Goal: Transaction & Acquisition: Purchase product/service

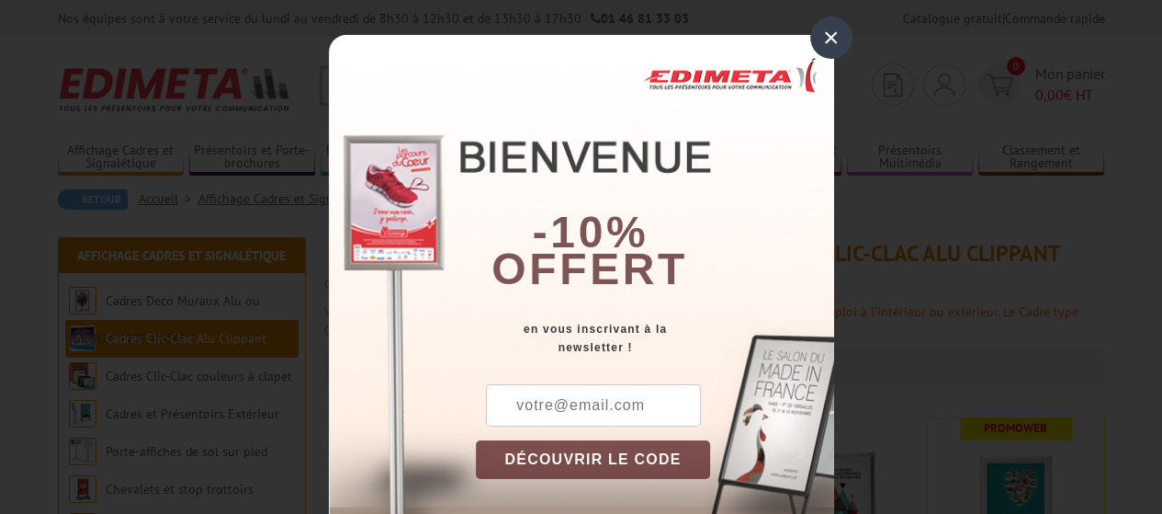
click at [841, 29] on div "×" at bounding box center [831, 38] width 42 height 42
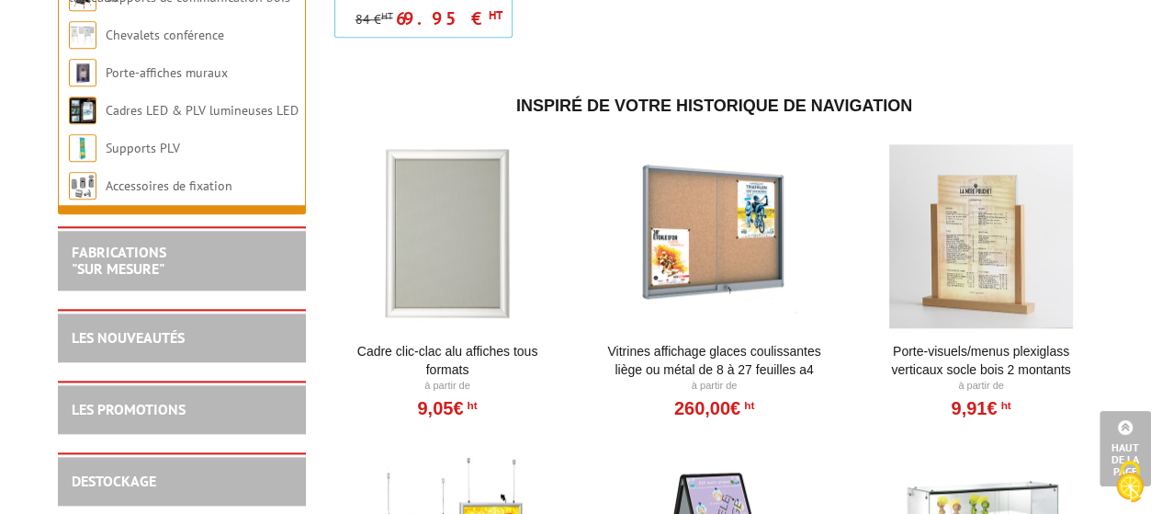
scroll to position [1654, 0]
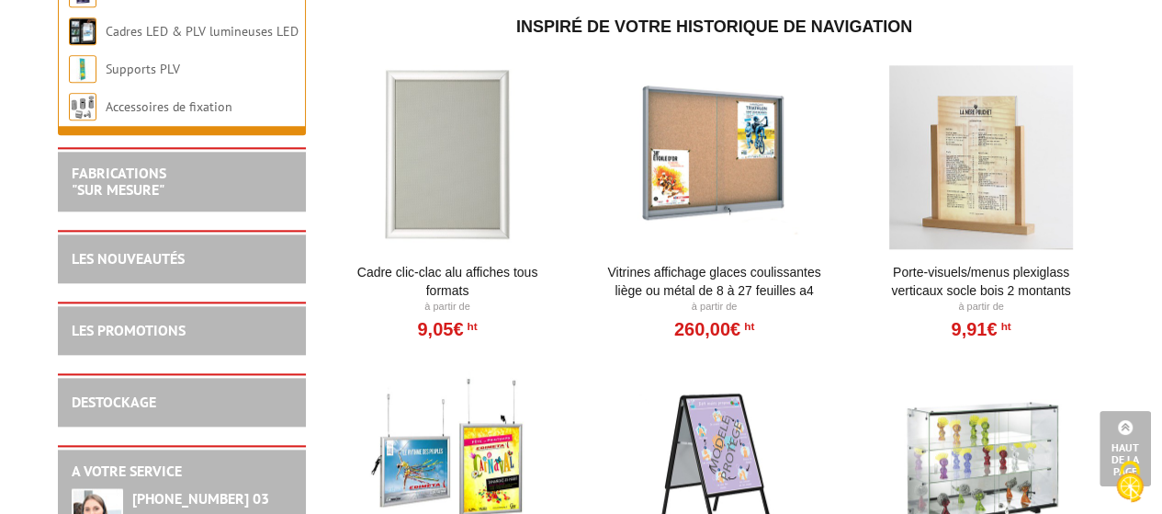
click at [469, 178] on div at bounding box center [447, 157] width 227 height 184
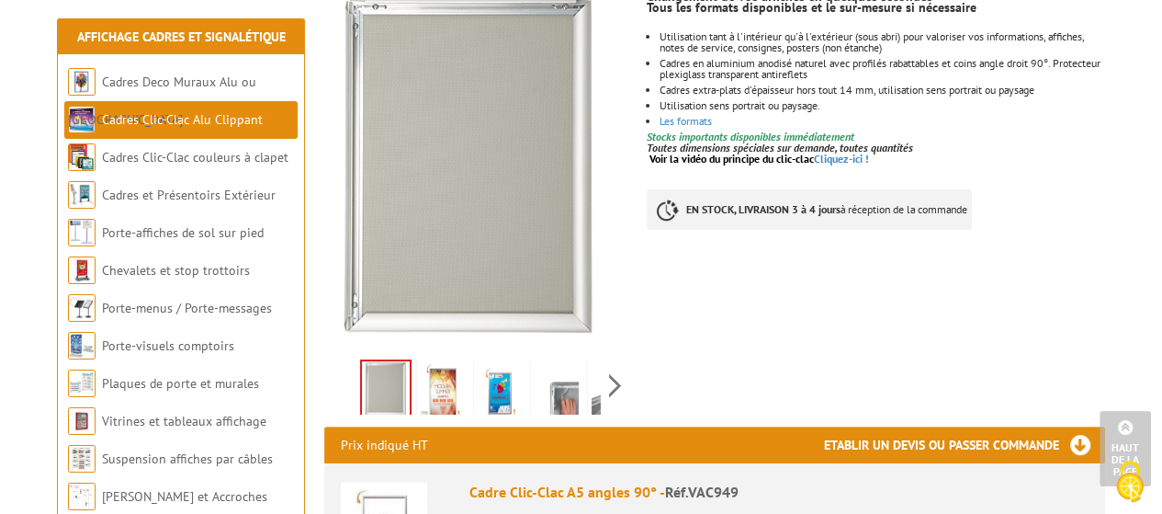
scroll to position [276, 0]
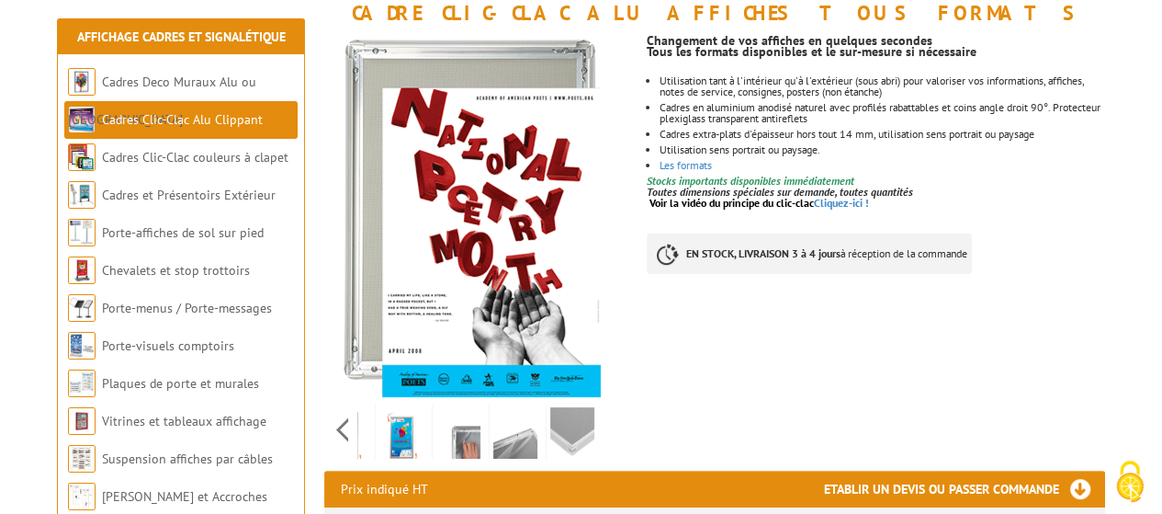
click at [615, 425] on div "Previous Next" at bounding box center [479, 429] width 310 height 64
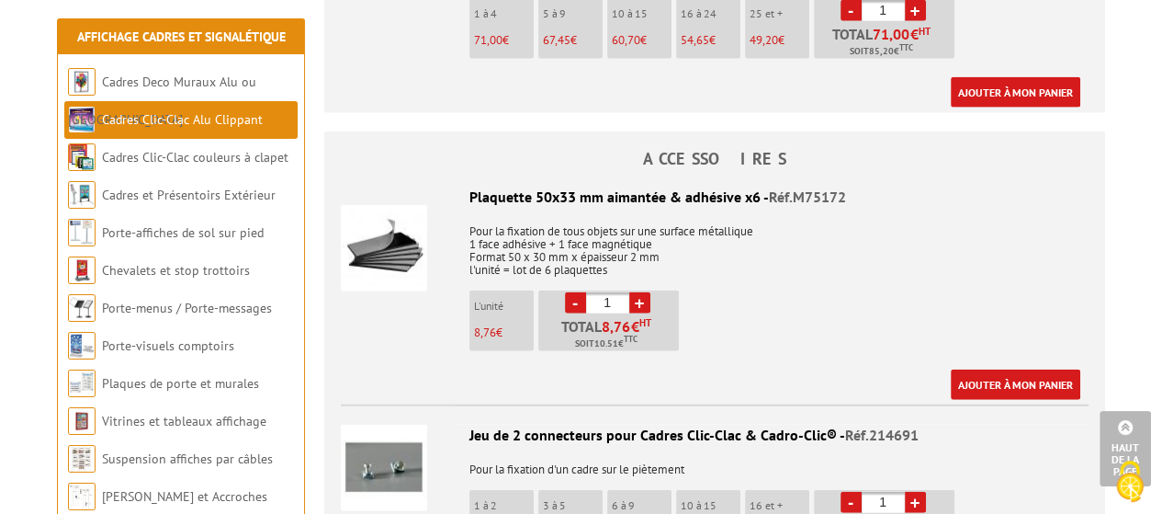
scroll to position [4042, 0]
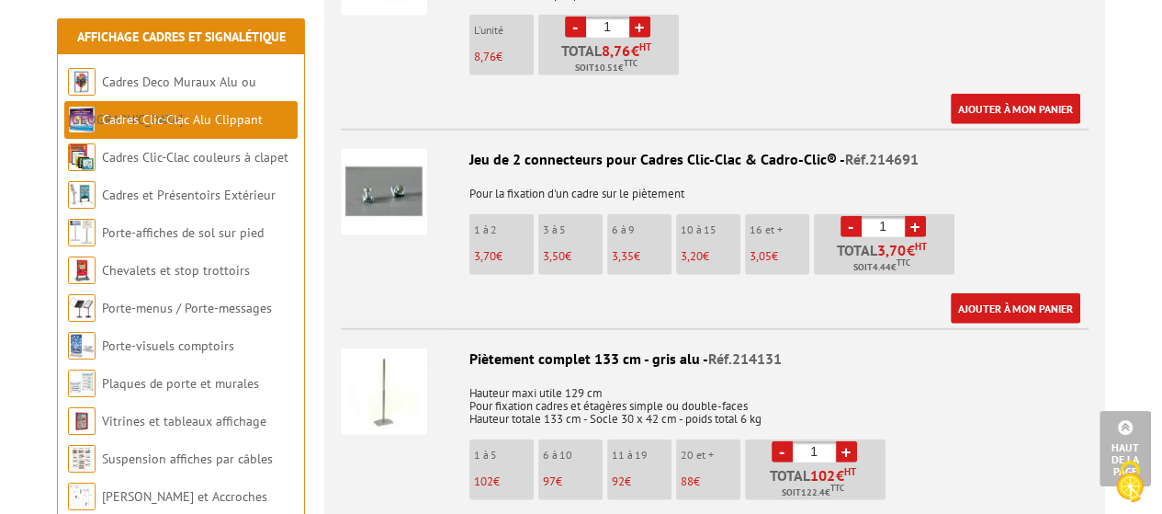
click at [390, 190] on img at bounding box center [384, 192] width 86 height 86
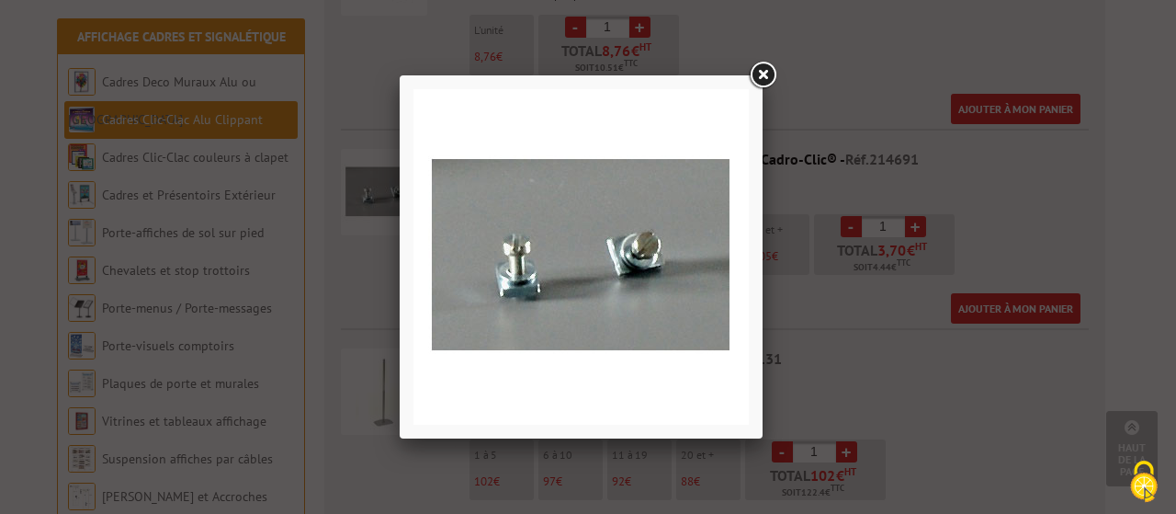
click at [764, 70] on link at bounding box center [762, 75] width 33 height 33
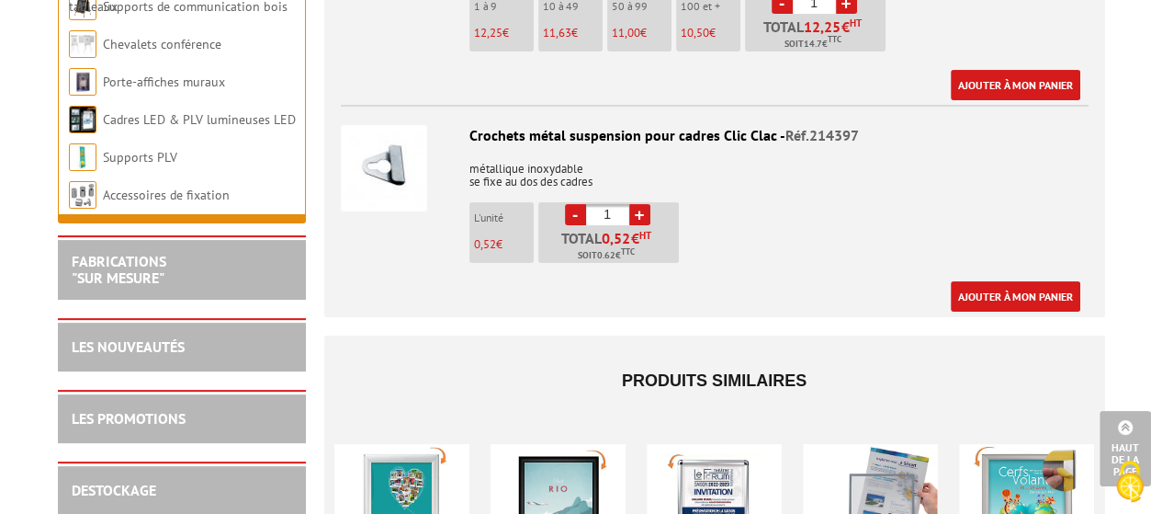
scroll to position [6155, 0]
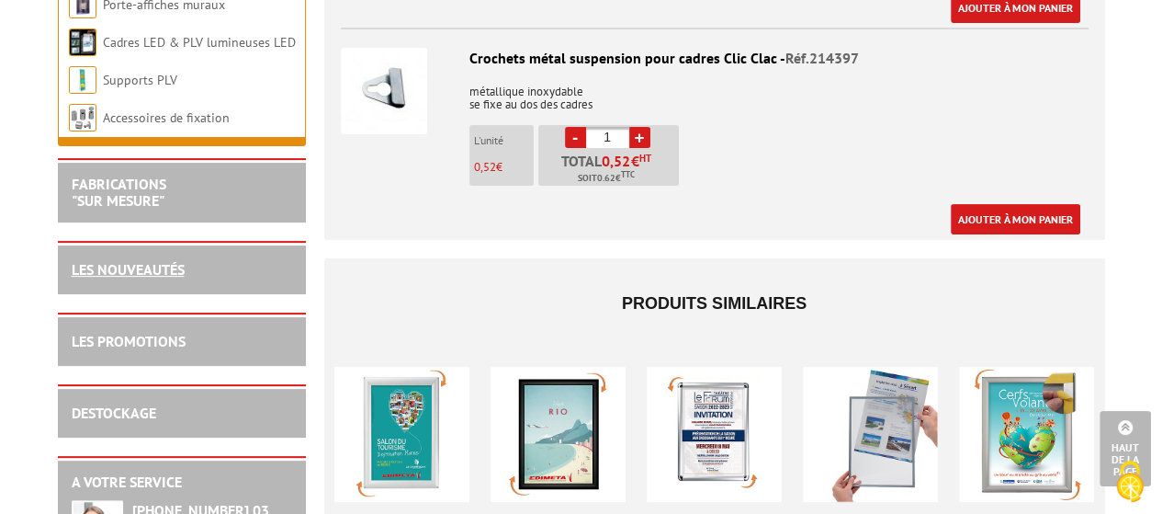
click at [106, 275] on link "LES NOUVEAUTÉS" at bounding box center [128, 269] width 113 height 18
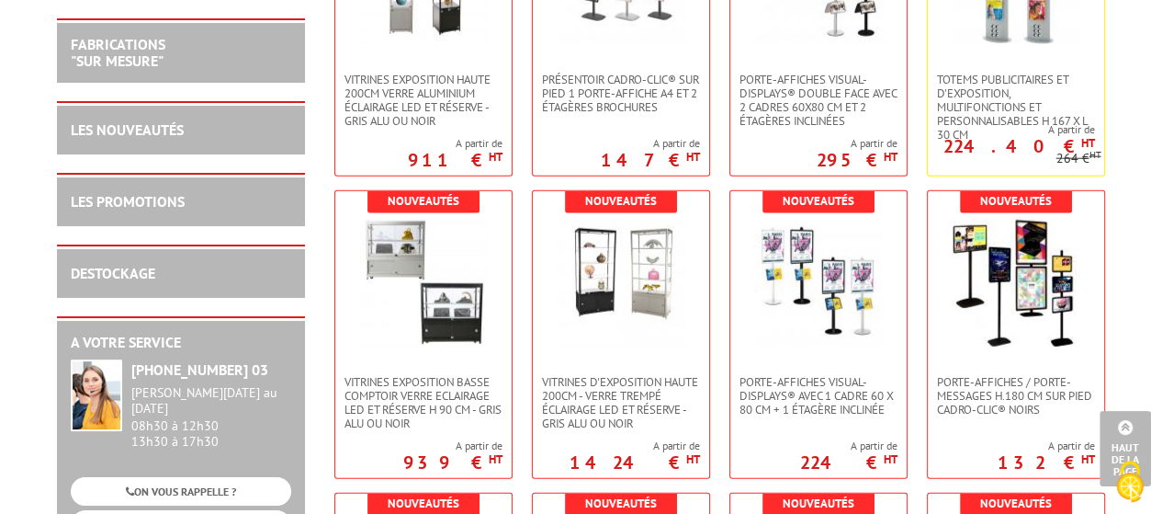
scroll to position [3950, 0]
